Goal: Task Accomplishment & Management: Use online tool/utility

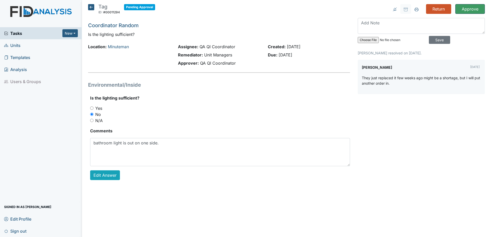
click at [468, 12] on input "Approve" at bounding box center [470, 9] width 30 height 10
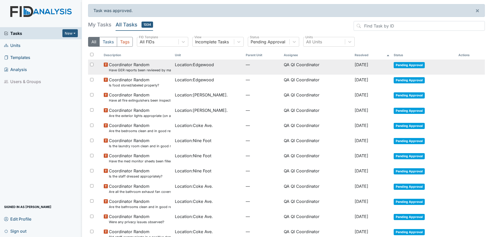
click at [412, 68] on td "Pending Approval" at bounding box center [423, 67] width 65 height 15
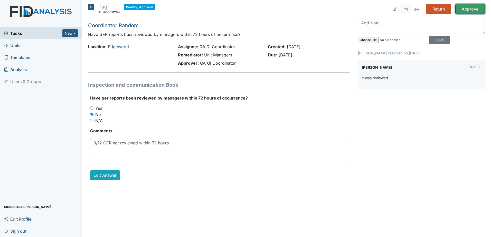
click at [466, 7] on input "Approve" at bounding box center [470, 9] width 30 height 10
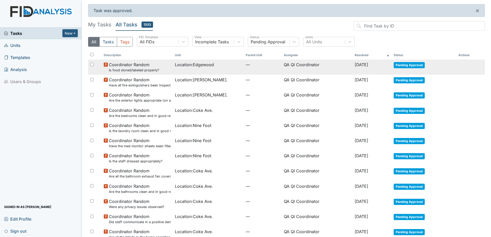
click at [416, 64] on span "Pending Approval" at bounding box center [408, 65] width 31 height 6
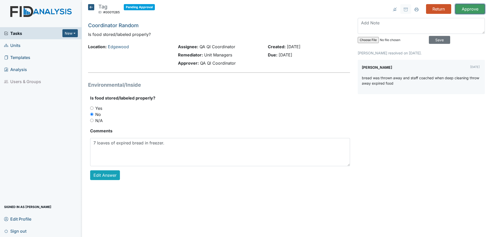
click at [464, 8] on input "Approve" at bounding box center [470, 9] width 30 height 10
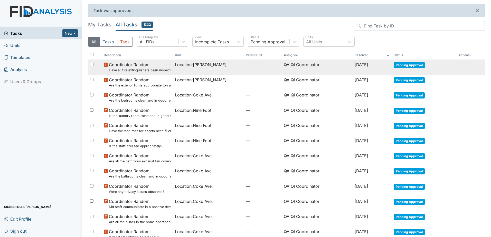
click at [414, 63] on span "Pending Approval" at bounding box center [408, 65] width 31 height 6
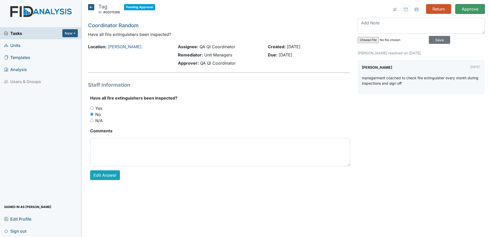
click at [463, 11] on input "Approve" at bounding box center [470, 9] width 30 height 10
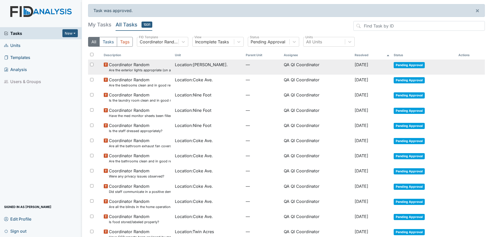
click at [405, 64] on span "Pending Approval" at bounding box center [408, 65] width 31 height 6
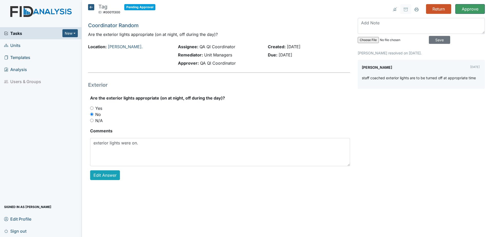
click at [469, 8] on input "Approve" at bounding box center [470, 9] width 30 height 10
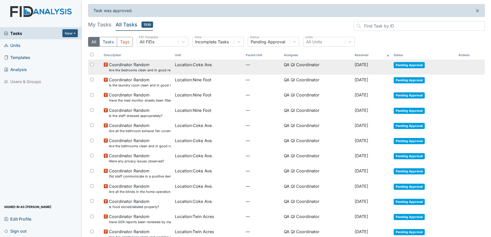
click at [421, 63] on span "Pending Approval" at bounding box center [408, 65] width 31 height 6
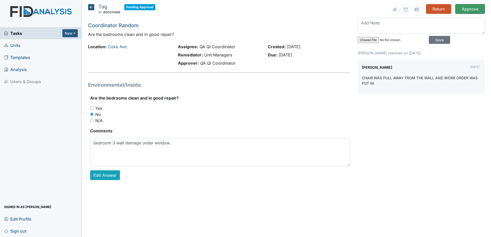
click at [474, 9] on input "Approve" at bounding box center [470, 9] width 30 height 10
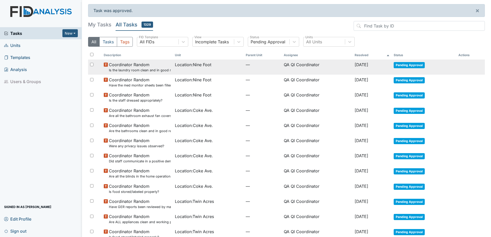
click at [416, 65] on span "Pending Approval" at bounding box center [408, 65] width 31 height 6
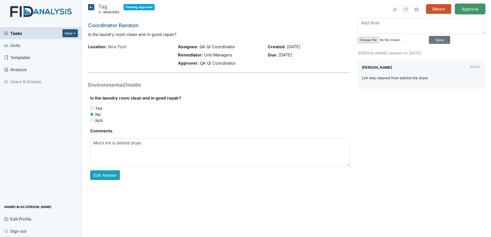
click at [474, 7] on input "Approve" at bounding box center [470, 9] width 30 height 10
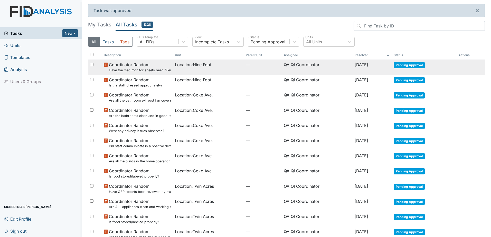
click at [419, 65] on span "Pending Approval" at bounding box center [408, 65] width 31 height 6
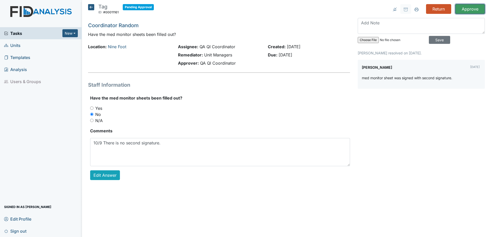
click at [465, 9] on input "Approve" at bounding box center [470, 9] width 30 height 10
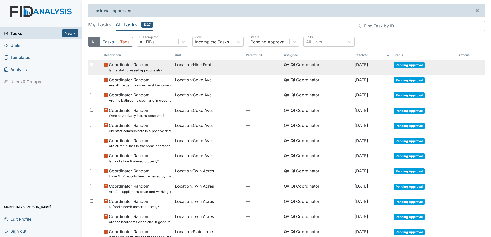
click at [415, 65] on span "Pending Approval" at bounding box center [408, 65] width 31 height 6
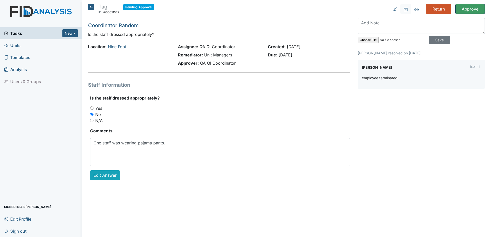
click at [461, 9] on input "Approve" at bounding box center [470, 9] width 30 height 10
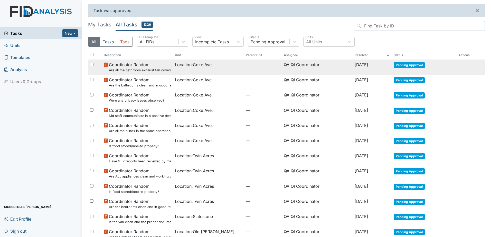
click at [406, 64] on span "Pending Approval" at bounding box center [408, 65] width 31 height 6
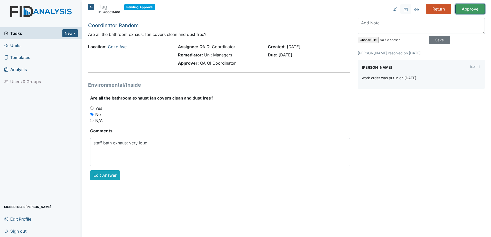
click at [474, 10] on input "Approve" at bounding box center [470, 9] width 30 height 10
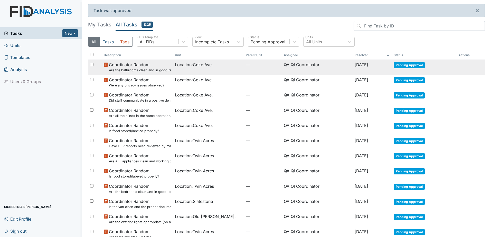
click at [409, 65] on span "Pending Approval" at bounding box center [408, 65] width 31 height 6
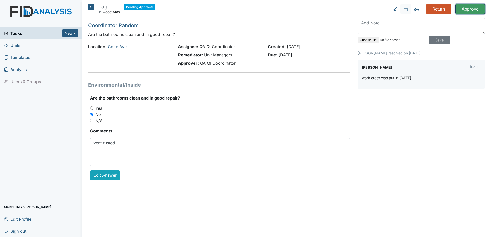
click at [469, 12] on input "Approve" at bounding box center [470, 9] width 30 height 10
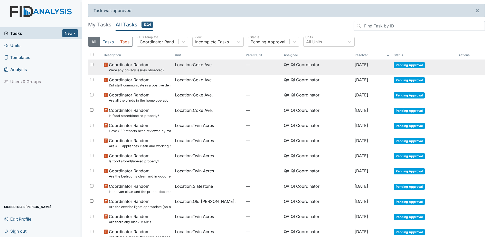
click at [408, 64] on span "Pending Approval" at bounding box center [408, 65] width 31 height 6
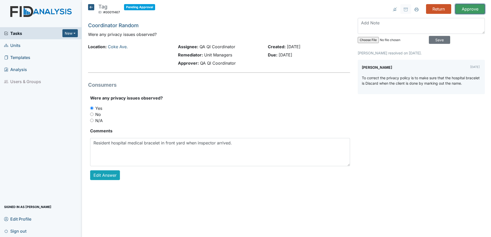
click at [466, 10] on input "Approve" at bounding box center [470, 9] width 30 height 10
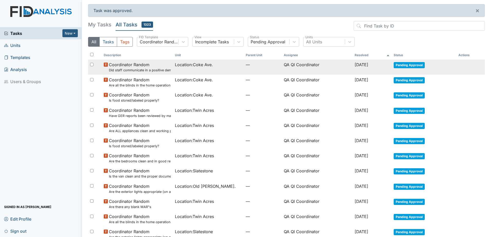
click at [411, 62] on span "Pending Approval" at bounding box center [408, 65] width 31 height 6
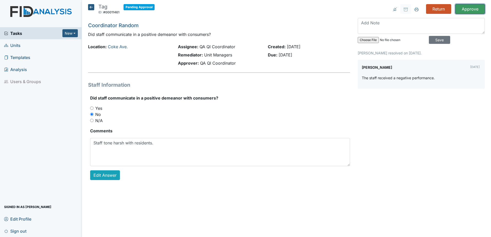
click at [469, 11] on input "Approve" at bounding box center [470, 9] width 30 height 10
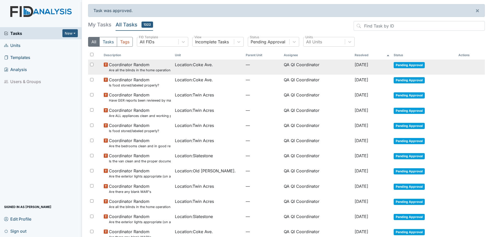
click at [411, 67] on span "Pending Approval" at bounding box center [408, 65] width 31 height 6
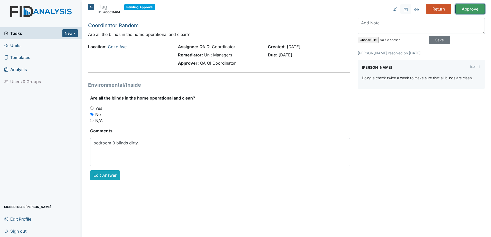
click at [470, 11] on input "Approve" at bounding box center [470, 9] width 30 height 10
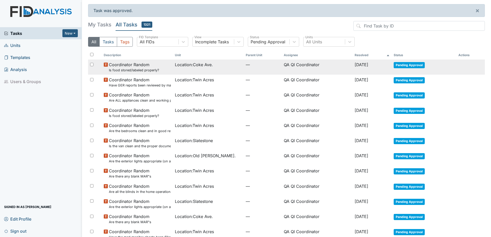
click at [410, 67] on span "Pending Approval" at bounding box center [408, 65] width 31 height 6
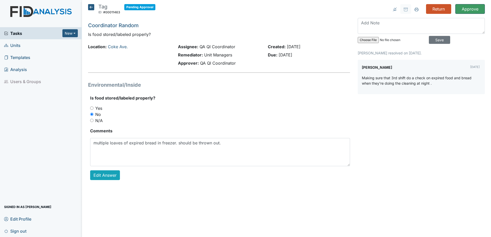
click at [467, 8] on input "Approve" at bounding box center [470, 9] width 30 height 10
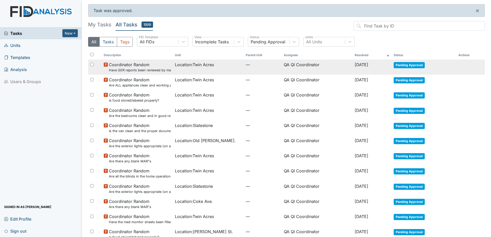
click at [414, 66] on span "Pending Approval" at bounding box center [408, 65] width 31 height 6
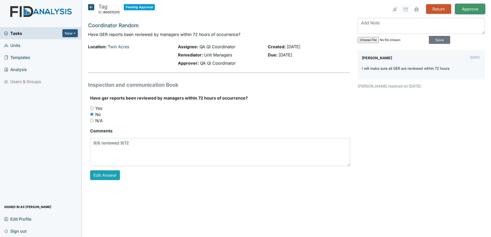
click at [474, 10] on input "Approve" at bounding box center [470, 9] width 30 height 10
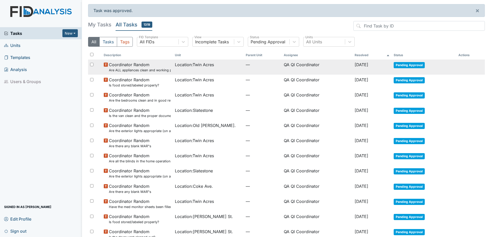
click at [420, 65] on span "Pending Approval" at bounding box center [408, 65] width 31 height 6
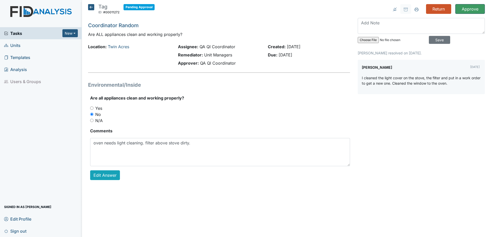
click at [471, 10] on input "Approve" at bounding box center [470, 9] width 30 height 10
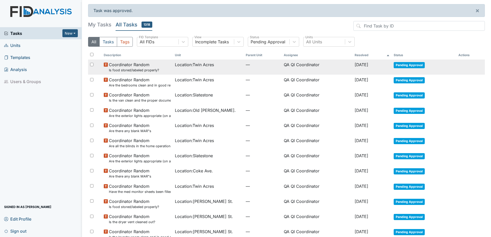
click at [397, 66] on span "Pending Approval" at bounding box center [408, 65] width 31 height 6
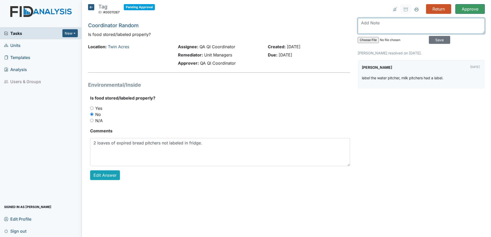
click at [365, 27] on textarea at bounding box center [420, 26] width 127 height 16
click at [457, 25] on textarea at bounding box center [420, 26] width 127 height 16
click at [467, 8] on input "Approve" at bounding box center [470, 9] width 30 height 10
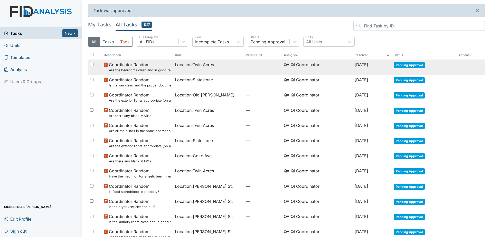
click at [411, 63] on span "Pending Approval" at bounding box center [408, 65] width 31 height 6
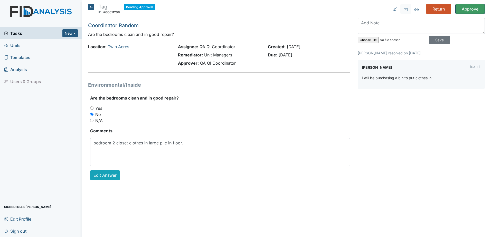
click at [474, 12] on input "Approve" at bounding box center [470, 9] width 30 height 10
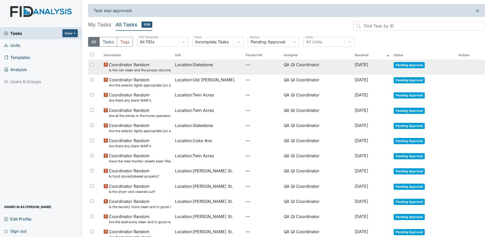
click at [413, 63] on span "Pending Approval" at bounding box center [408, 65] width 31 height 6
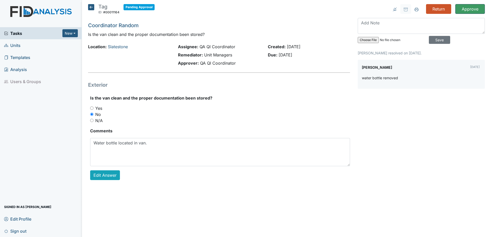
click at [463, 12] on input "Approve" at bounding box center [470, 9] width 30 height 10
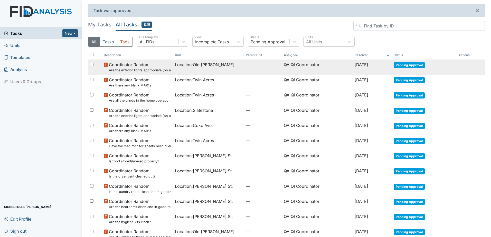
click at [416, 62] on span "Pending Approval" at bounding box center [408, 65] width 31 height 6
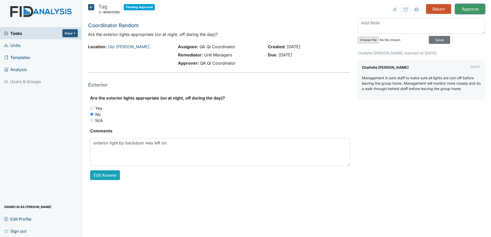
click at [475, 8] on input "Approve" at bounding box center [470, 9] width 30 height 10
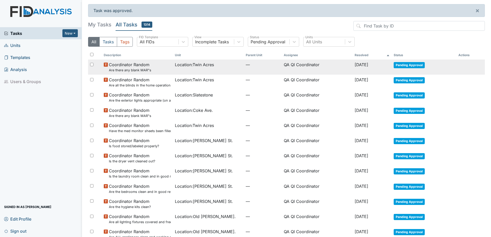
click at [416, 64] on span "Pending Approval" at bounding box center [408, 65] width 31 height 6
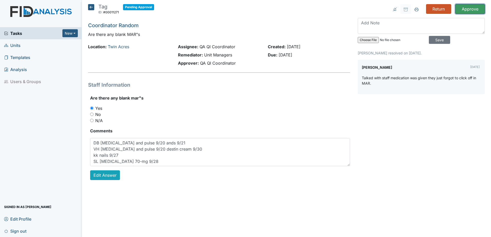
click at [466, 9] on input "Approve" at bounding box center [470, 9] width 30 height 10
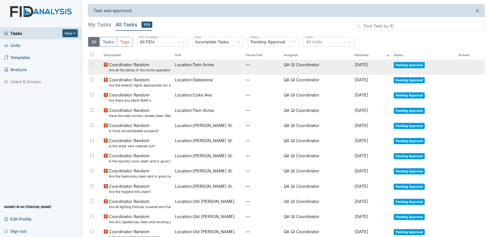
click at [401, 65] on span "Pending Approval" at bounding box center [408, 65] width 31 height 6
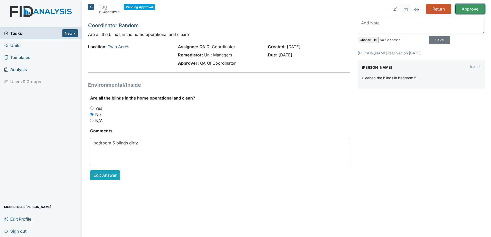
click at [474, 11] on input "Approve" at bounding box center [470, 9] width 30 height 10
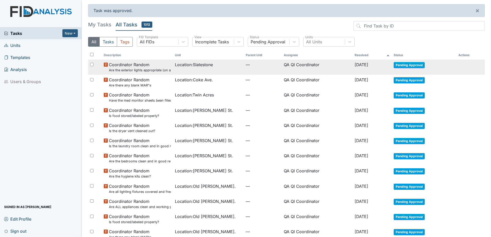
click at [419, 64] on span "Pending Approval" at bounding box center [408, 65] width 31 height 6
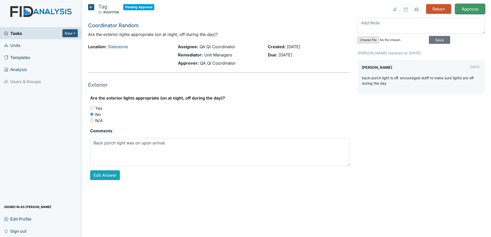
click at [473, 8] on input "Approve" at bounding box center [470, 9] width 30 height 10
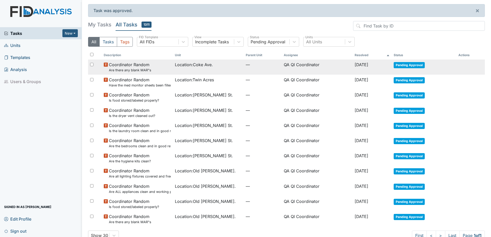
click at [414, 65] on span "Pending Approval" at bounding box center [408, 65] width 31 height 6
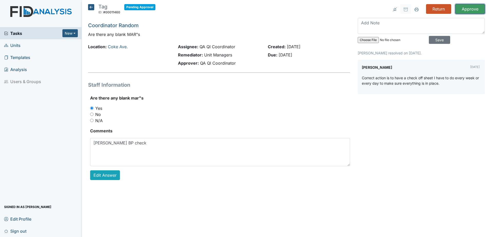
click at [463, 8] on input "Approve" at bounding box center [470, 9] width 30 height 10
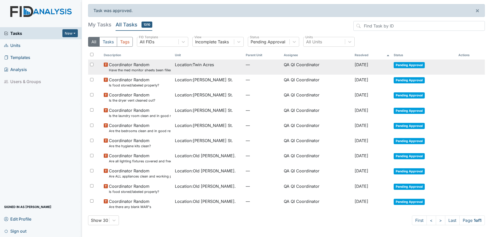
click at [413, 65] on span "Pending Approval" at bounding box center [408, 65] width 31 height 6
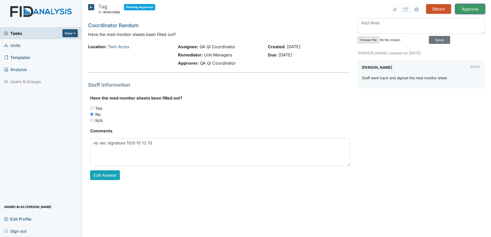
click at [471, 9] on input "Approve" at bounding box center [470, 9] width 30 height 10
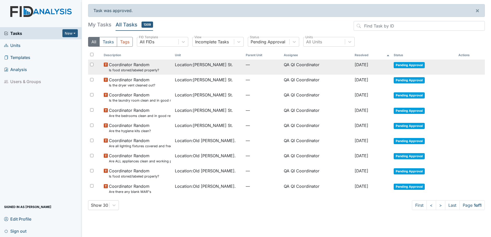
click at [417, 63] on span "Pending Approval" at bounding box center [408, 65] width 31 height 6
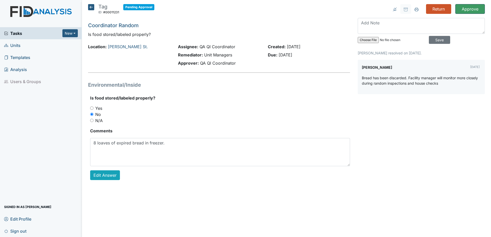
click at [470, 9] on input "Approve" at bounding box center [470, 9] width 30 height 10
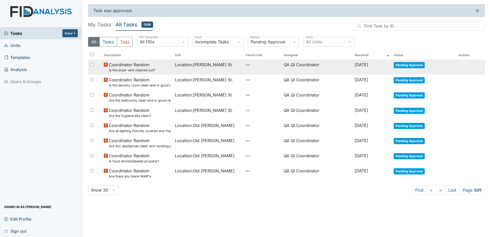
click at [418, 66] on span "Pending Approval" at bounding box center [408, 65] width 31 height 6
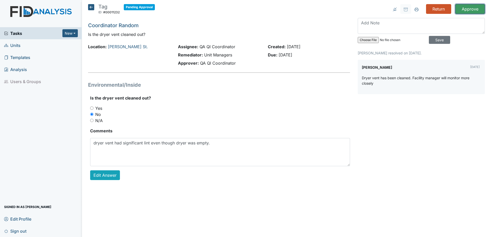
click at [474, 10] on input "Approve" at bounding box center [470, 9] width 30 height 10
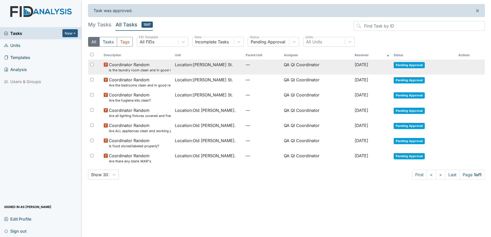
click at [415, 65] on span "Pending Approval" at bounding box center [408, 65] width 31 height 6
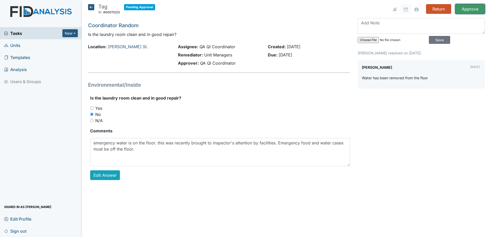
click at [471, 9] on input "Approve" at bounding box center [470, 9] width 30 height 10
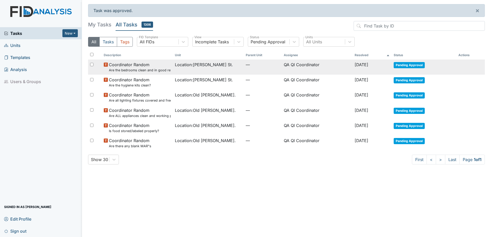
click at [418, 62] on span "Pending Approval" at bounding box center [408, 65] width 31 height 6
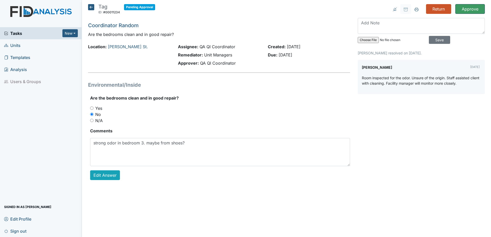
click at [473, 8] on input "Approve" at bounding box center [470, 9] width 30 height 10
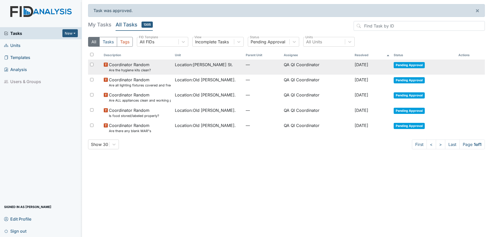
click at [419, 67] on span "Pending Approval" at bounding box center [408, 65] width 31 height 6
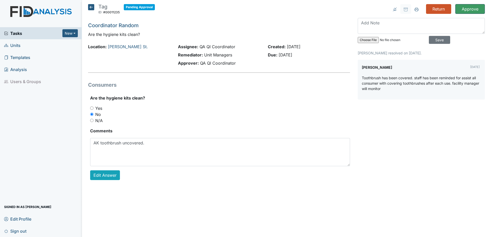
click at [480, 7] on input "Approve" at bounding box center [470, 9] width 30 height 10
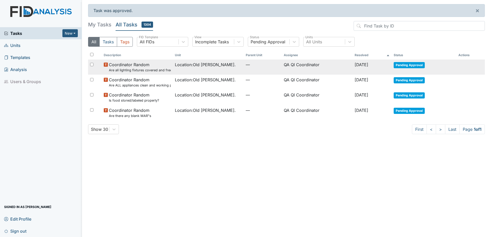
click at [411, 63] on span "Pending Approval" at bounding box center [408, 65] width 31 height 6
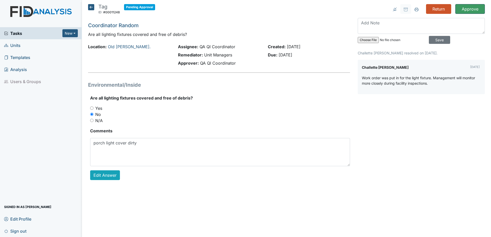
click at [472, 9] on input "Approve" at bounding box center [470, 9] width 30 height 10
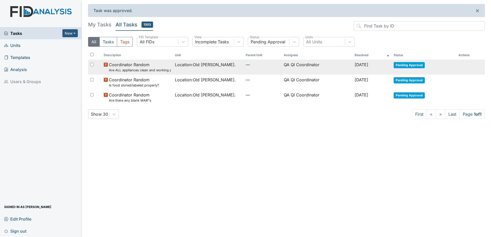
click at [415, 64] on span "Pending Approval" at bounding box center [408, 65] width 31 height 6
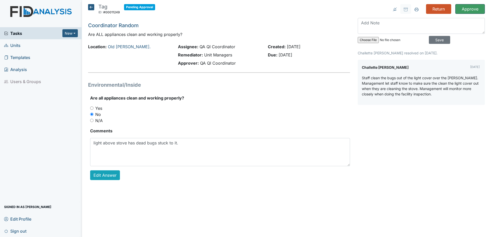
click at [465, 11] on input "Approve" at bounding box center [470, 9] width 30 height 10
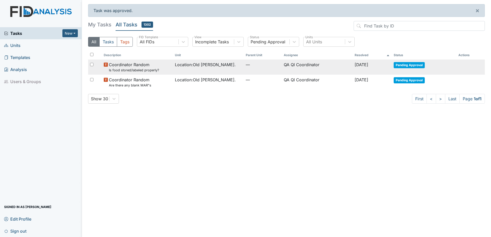
click at [408, 65] on span "Pending Approval" at bounding box center [408, 65] width 31 height 6
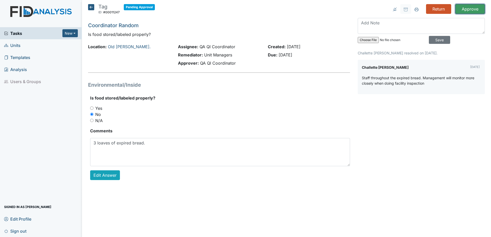
click at [469, 10] on input "Approve" at bounding box center [470, 9] width 30 height 10
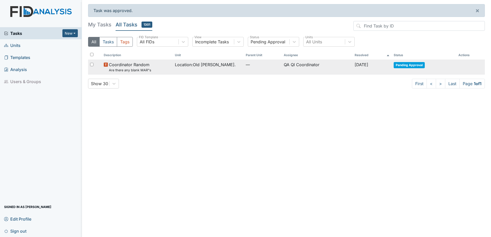
click at [413, 64] on span "Pending Approval" at bounding box center [408, 65] width 31 height 6
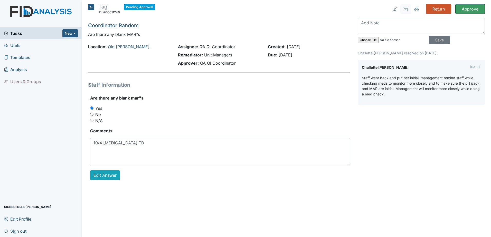
click at [467, 11] on input "Approve" at bounding box center [470, 9] width 30 height 10
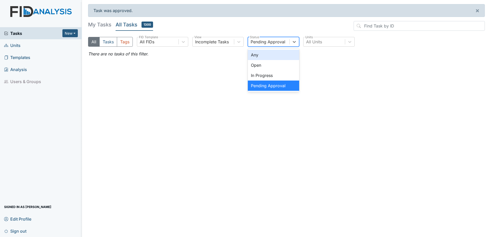
click at [264, 42] on div "Pending Approval" at bounding box center [267, 42] width 35 height 6
click at [255, 71] on div "In Progress" at bounding box center [273, 75] width 51 height 10
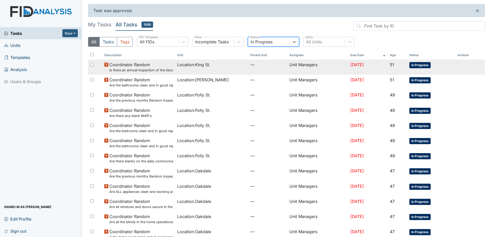
click at [287, 66] on td "Unit Managers" at bounding box center [317, 67] width 61 height 15
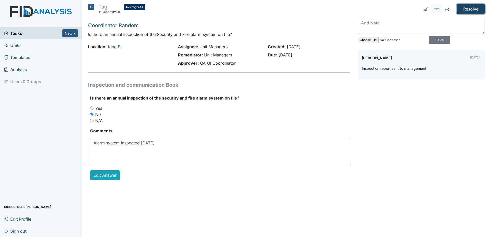
click at [470, 9] on input "Resolve" at bounding box center [470, 9] width 28 height 10
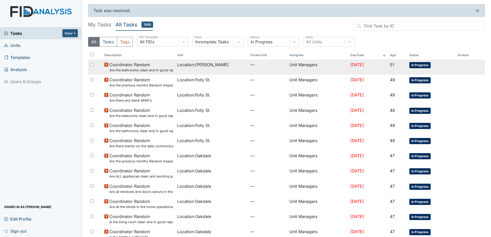
click at [293, 64] on td "Unit Managers" at bounding box center [317, 67] width 61 height 15
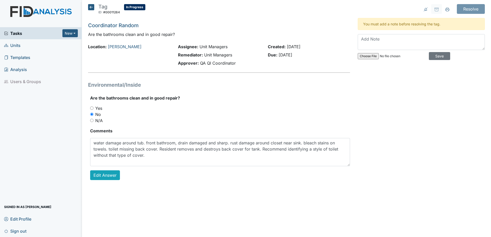
click at [92, 10] on h5 "Tag ID: #00011264 In Progress Autosaving..." at bounding box center [116, 9] width 57 height 11
click at [92, 7] on icon at bounding box center [91, 7] width 6 height 6
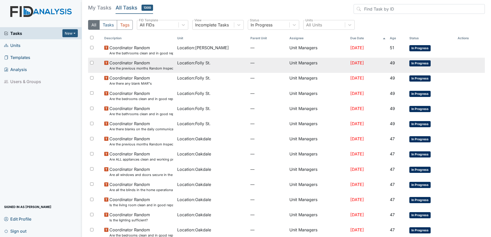
click at [200, 66] on span "Location : Folly St." at bounding box center [193, 63] width 33 height 6
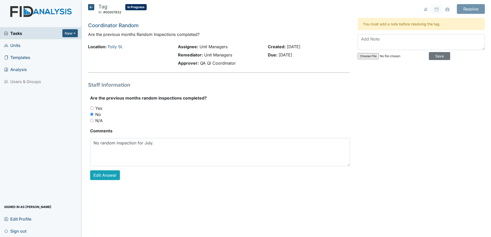
click at [91, 8] on icon at bounding box center [91, 7] width 6 height 6
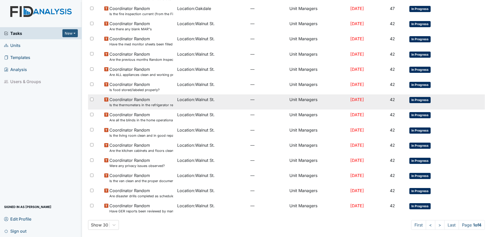
scroll to position [283, 0]
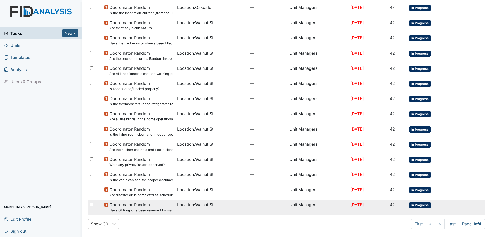
click at [287, 206] on td "Unit Managers" at bounding box center [317, 207] width 61 height 15
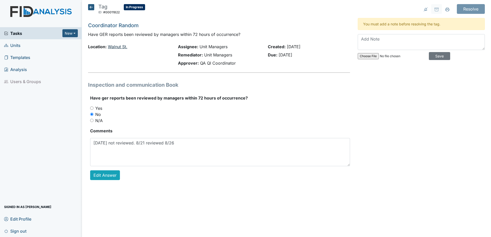
click at [117, 48] on link "Walnut St." at bounding box center [118, 46] width 20 height 5
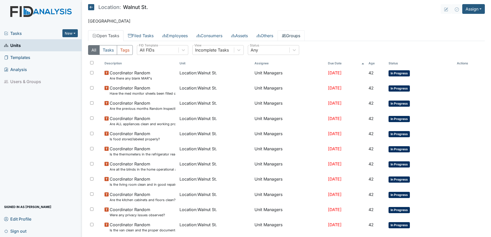
click at [301, 38] on link "Groups" at bounding box center [290, 35] width 27 height 11
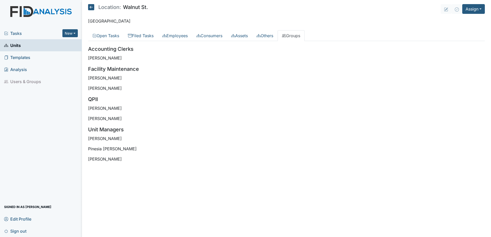
drag, startPoint x: 87, startPoint y: 109, endPoint x: 167, endPoint y: 162, distance: 95.9
click at [167, 162] on main "Location: Walnut St. Assign Assign Form Assign Inspection Assign Document Assig…" at bounding box center [286, 118] width 409 height 237
click at [168, 162] on div "All Tasks Tags All FIDs FID Template Incomplete Tasks View Any Status Descripti…" at bounding box center [286, 105] width 396 height 129
click at [151, 165] on div "All Tasks Tags All FIDs FID Template Incomplete Tasks View Any Status Descripti…" at bounding box center [286, 105] width 396 height 129
click at [130, 162] on div "All Tasks Tags All FIDs FID Template Incomplete Tasks View Any Status Descripti…" at bounding box center [286, 105] width 396 height 129
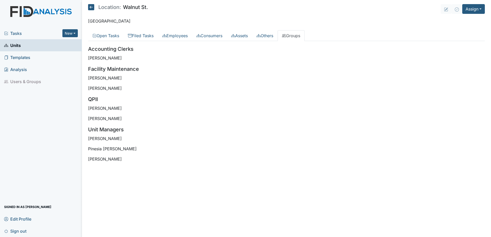
drag, startPoint x: 127, startPoint y: 154, endPoint x: 85, endPoint y: 46, distance: 115.5
click at [85, 46] on main "Location: Walnut St. Assign Assign Form Assign Inspection Assign Document Assig…" at bounding box center [286, 118] width 409 height 237
drag, startPoint x: 85, startPoint y: 46, endPoint x: 89, endPoint y: 5, distance: 41.1
click at [89, 5] on icon at bounding box center [91, 7] width 6 height 6
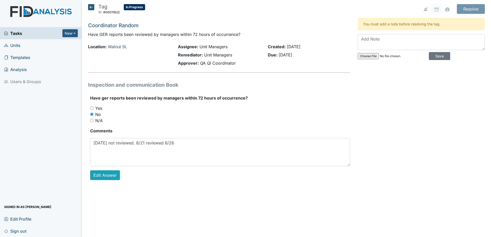
click at [90, 6] on icon at bounding box center [91, 7] width 6 height 6
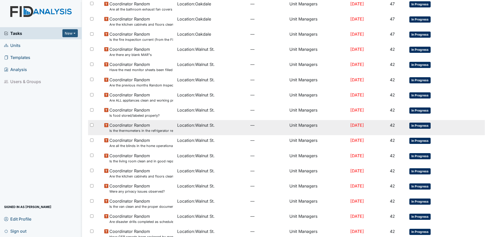
scroll to position [283, 0]
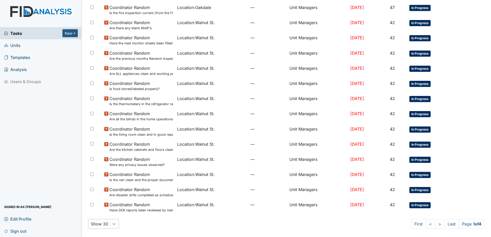
click at [113, 227] on div "Show 30" at bounding box center [103, 224] width 31 height 10
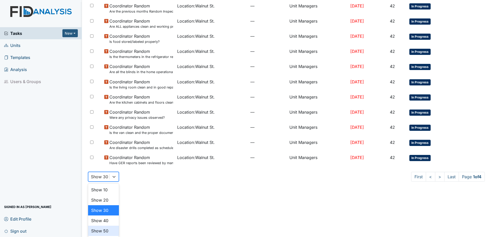
click at [111, 231] on div "Show 50" at bounding box center [103, 231] width 31 height 10
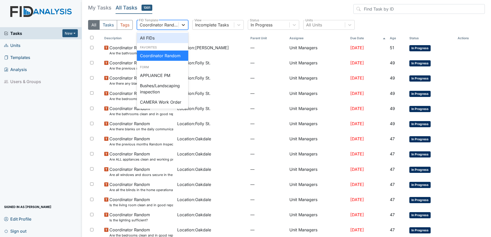
click at [186, 26] on icon at bounding box center [183, 24] width 5 height 5
click at [152, 36] on div "All FIDs" at bounding box center [162, 38] width 51 height 10
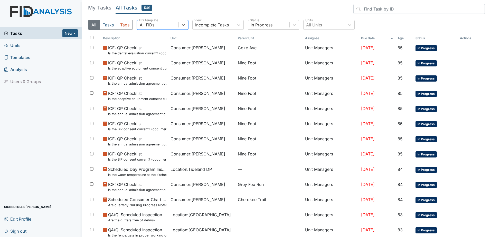
click at [275, 27] on div "In Progress" at bounding box center [268, 24] width 41 height 9
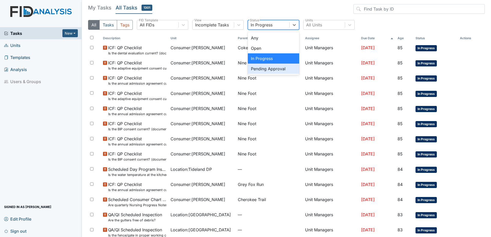
click at [271, 69] on div "Pending Approval" at bounding box center [273, 69] width 51 height 10
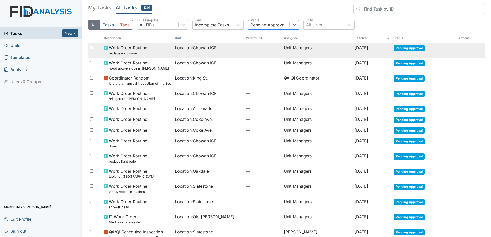
click at [189, 53] on td "Location : Chowan ICF" at bounding box center [208, 50] width 71 height 15
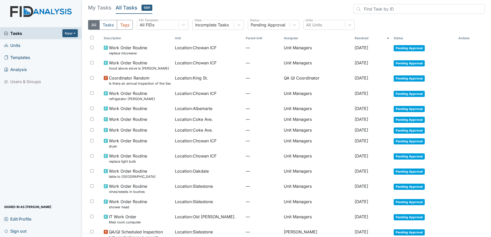
click at [352, 39] on th "Resolved" at bounding box center [371, 38] width 39 height 9
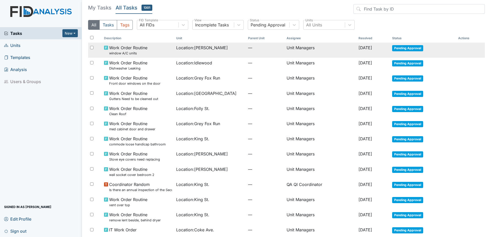
click at [358, 45] on span "Jul 28, 2025" at bounding box center [365, 47] width 14 height 5
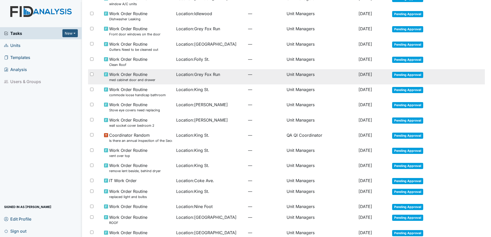
scroll to position [51, 0]
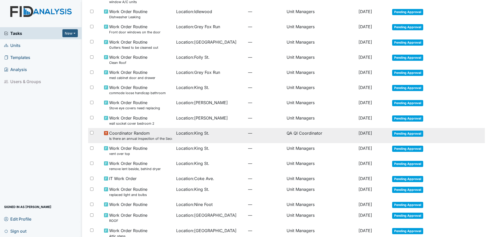
click at [196, 133] on span "Location : King St." at bounding box center [192, 133] width 33 height 6
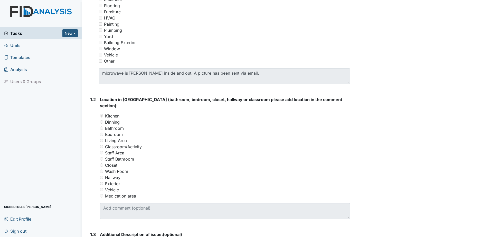
scroll to position [128, 0]
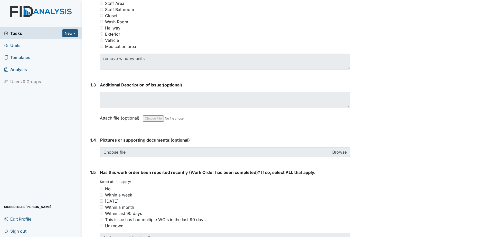
scroll to position [246, 0]
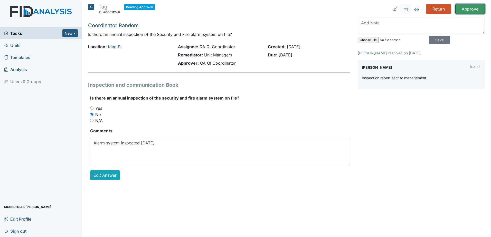
click at [472, 10] on input "Approve" at bounding box center [470, 9] width 30 height 10
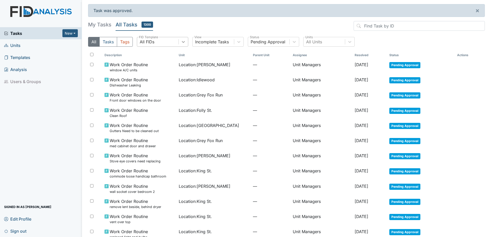
click at [180, 43] on div at bounding box center [183, 41] width 9 height 9
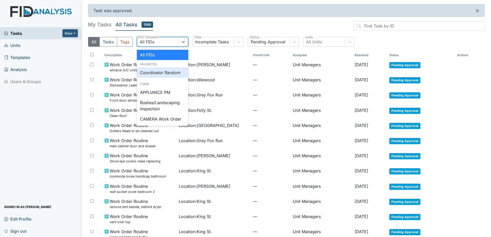
click at [160, 70] on div "Coordinator Random" at bounding box center [162, 72] width 51 height 10
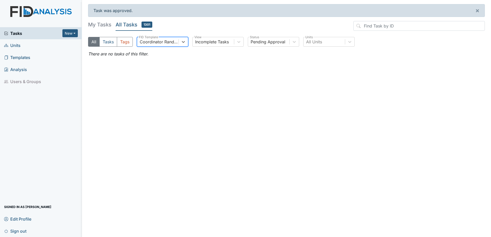
click at [169, 44] on div "Coordinator Random" at bounding box center [159, 42] width 39 height 6
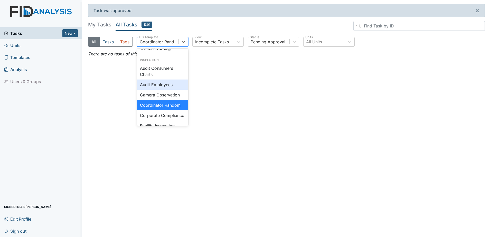
scroll to position [293, 0]
click at [162, 100] on div "Camera Observation" at bounding box center [162, 95] width 51 height 10
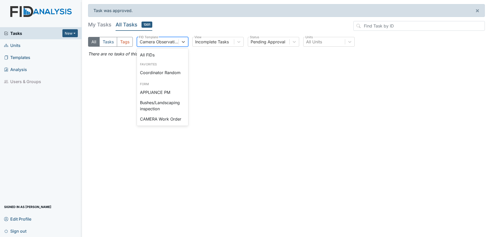
click at [162, 41] on div "Camera Observation" at bounding box center [159, 42] width 39 height 6
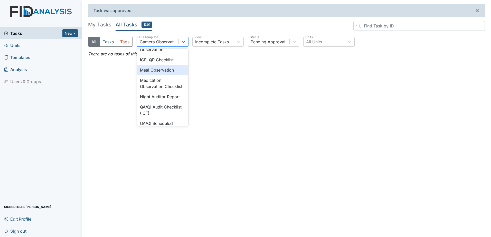
scroll to position [359, 0]
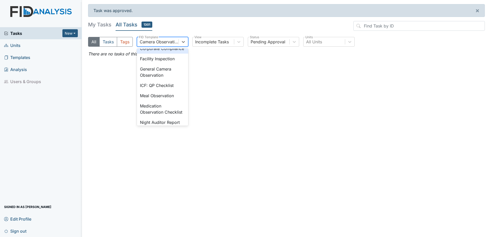
click at [155, 54] on div "Corporate Compliance" at bounding box center [162, 48] width 51 height 10
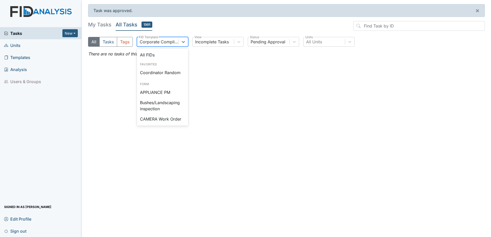
click at [164, 42] on div "Corporate Compliance" at bounding box center [159, 42] width 39 height 6
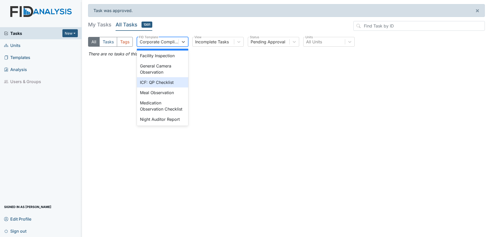
scroll to position [388, 0]
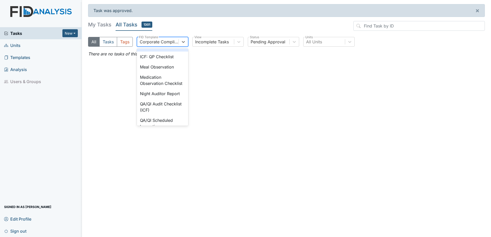
click at [156, 52] on div "General Camera Observation" at bounding box center [162, 43] width 51 height 16
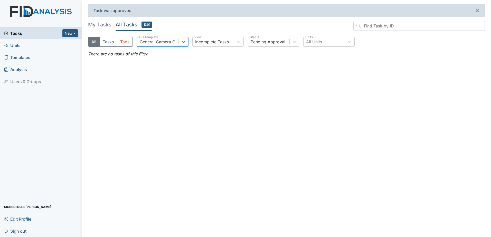
click at [157, 45] on div "General Camera Observation" at bounding box center [159, 42] width 39 height 6
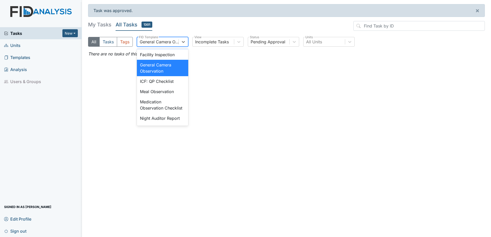
scroll to position [389, 0]
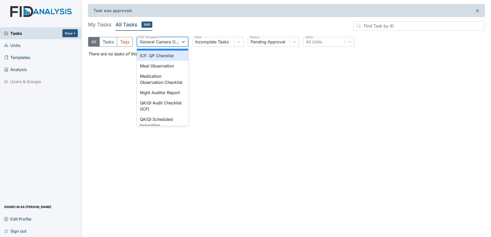
click at [157, 61] on div "ICF: QP Checklist" at bounding box center [162, 56] width 51 height 10
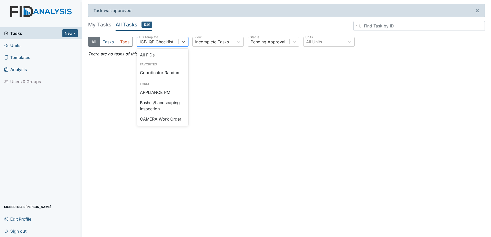
click at [163, 45] on div "ICF: QP Checklist" at bounding box center [157, 42] width 34 height 6
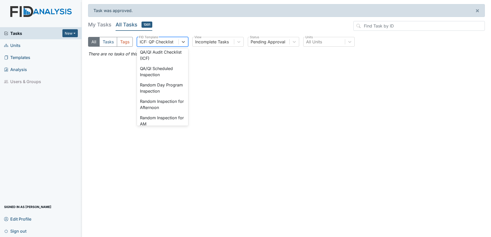
scroll to position [449, 0]
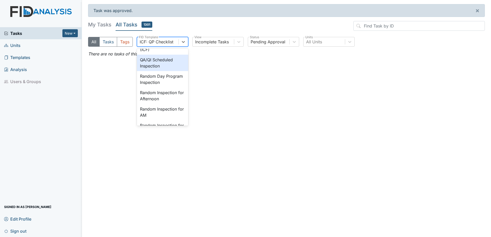
click at [153, 71] on div "QA/QI Scheduled Inspection" at bounding box center [162, 63] width 51 height 16
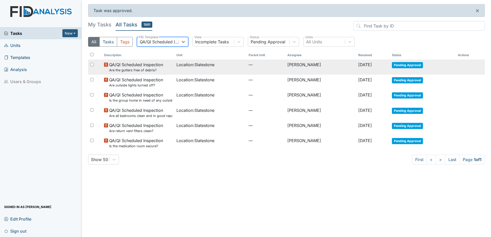
click at [132, 67] on span "QA/QI Scheduled Inspection Are the gutters free of debris?" at bounding box center [136, 67] width 54 height 11
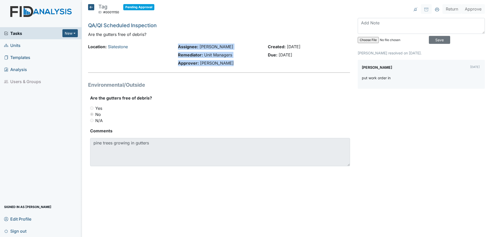
drag, startPoint x: 227, startPoint y: 65, endPoint x: 159, endPoint y: 48, distance: 70.6
click at [159, 48] on div "Location: Slatestone Assignee: Wilson Raynor Remediator: Unit Managers Approver…" at bounding box center [218, 56] width 269 height 25
drag, startPoint x: 159, startPoint y: 48, endPoint x: 160, endPoint y: 52, distance: 3.8
click at [160, 52] on div "Location: Slatestone" at bounding box center [129, 56] width 90 height 25
click at [88, 7] on icon at bounding box center [91, 7] width 6 height 6
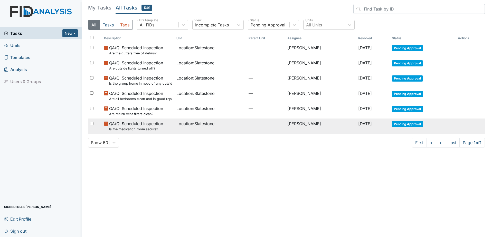
click at [198, 130] on td "Location : Slatestone" at bounding box center [210, 126] width 72 height 15
